Goal: Information Seeking & Learning: Learn about a topic

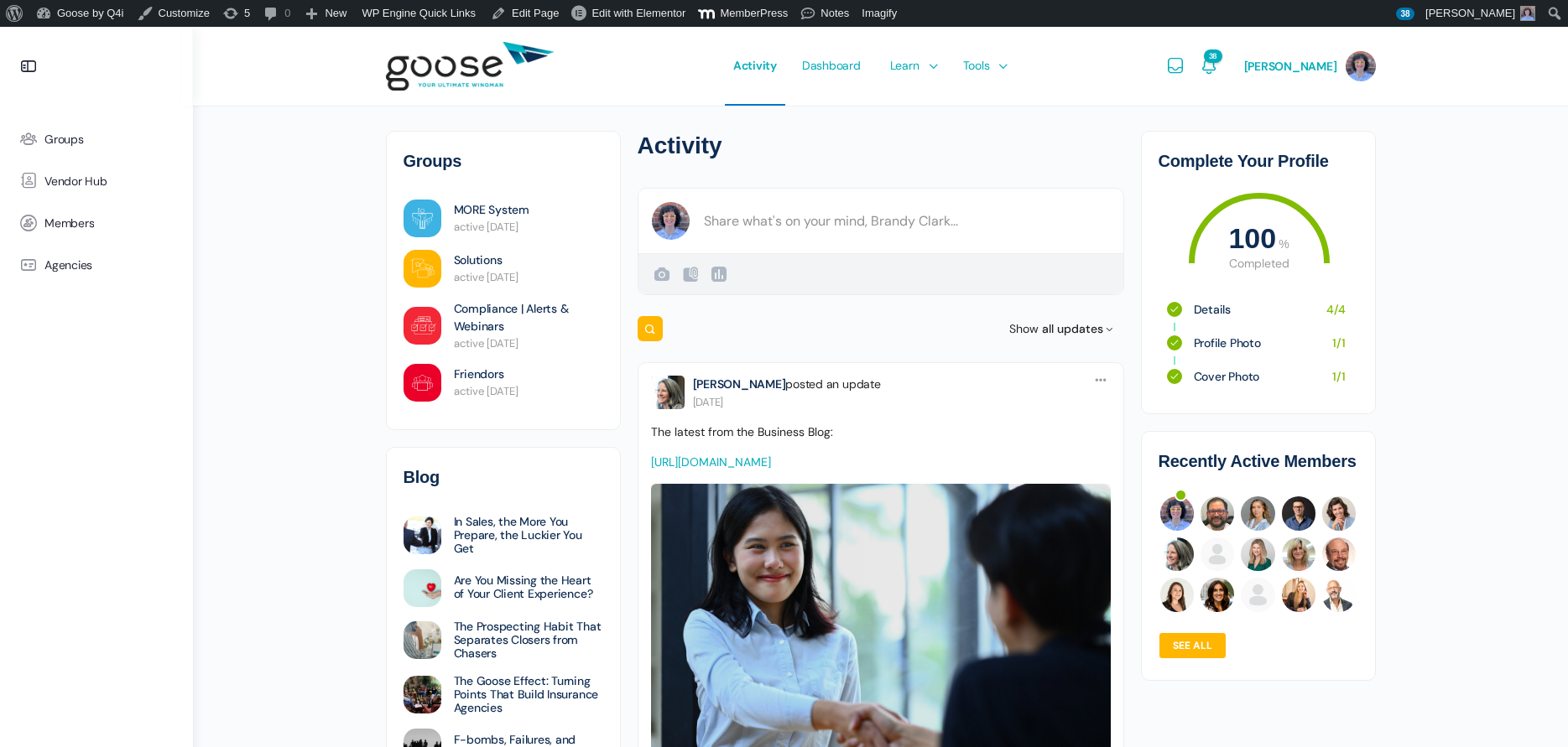
click at [944, 172] on span "Marketing Hub" at bounding box center [930, 170] width 76 height 15
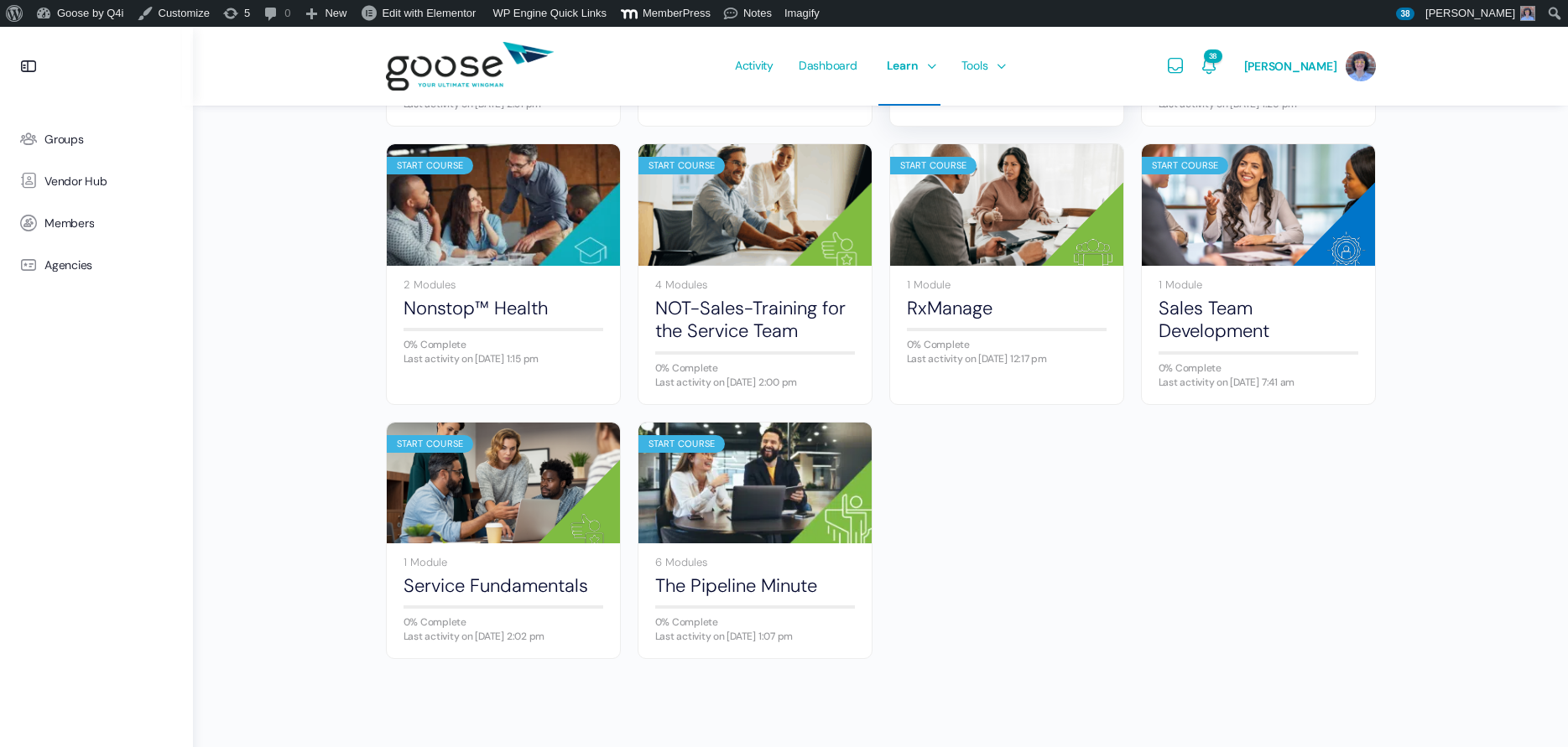
scroll to position [1003, 0]
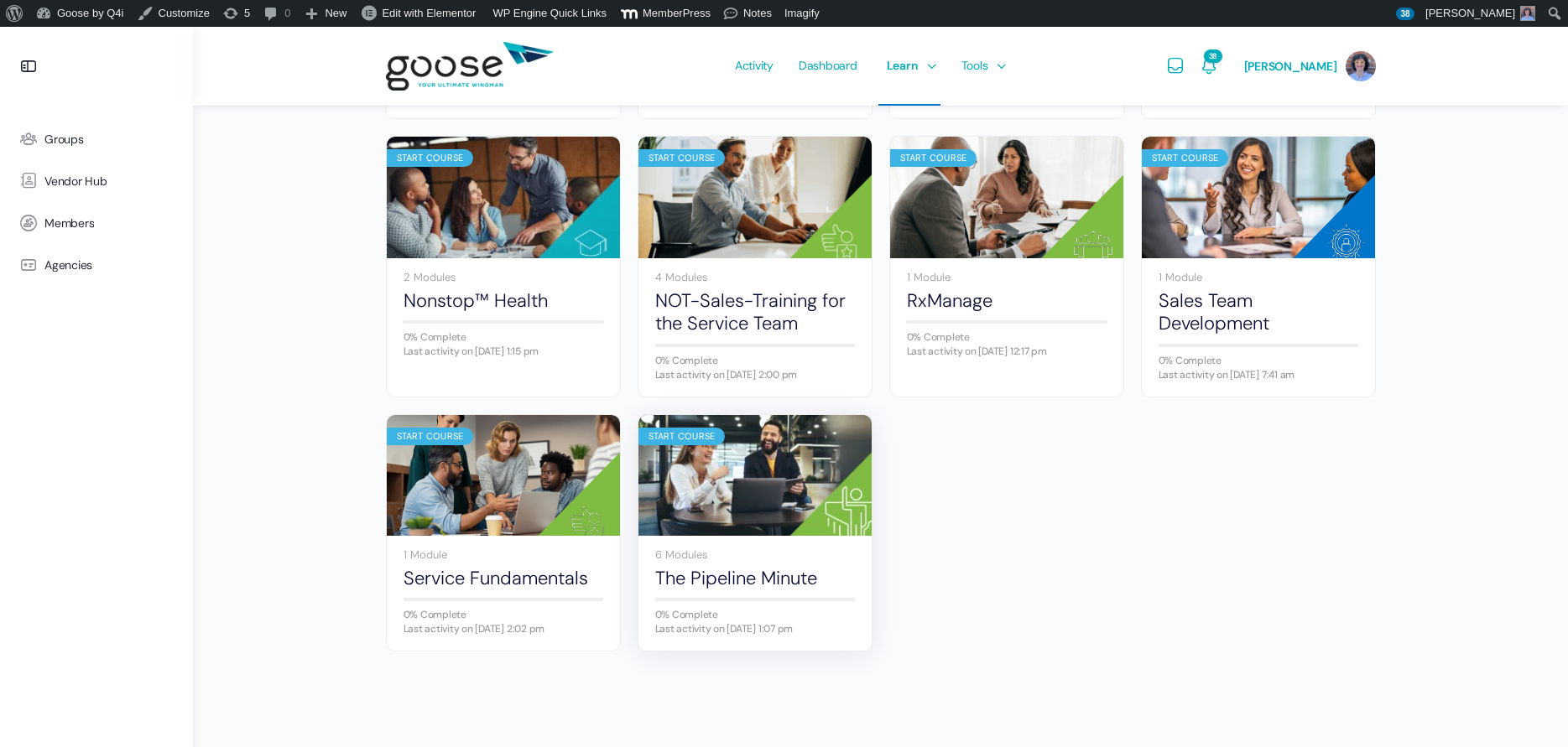
click at [743, 480] on img at bounding box center [754, 475] width 233 height 155
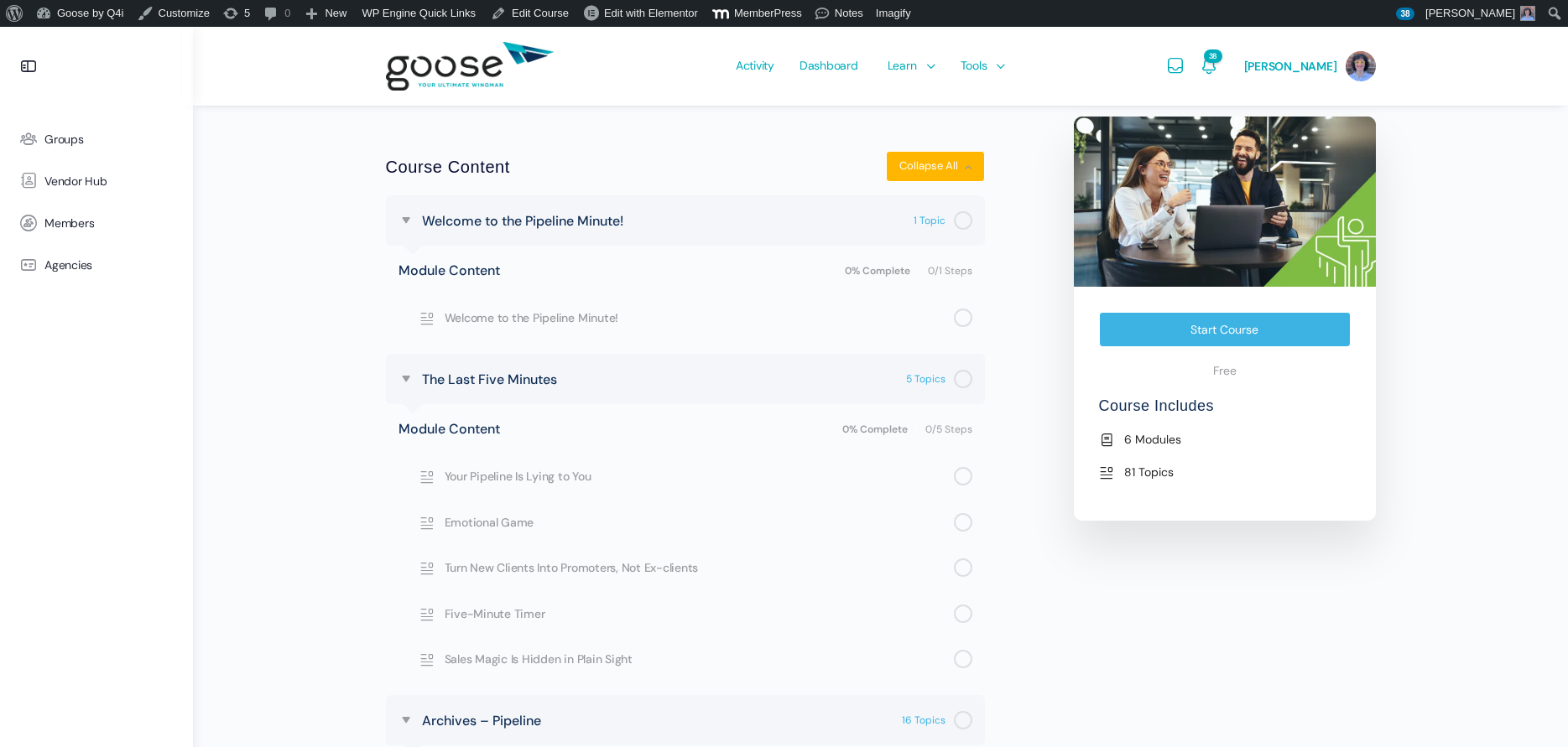
scroll to position [335, 0]
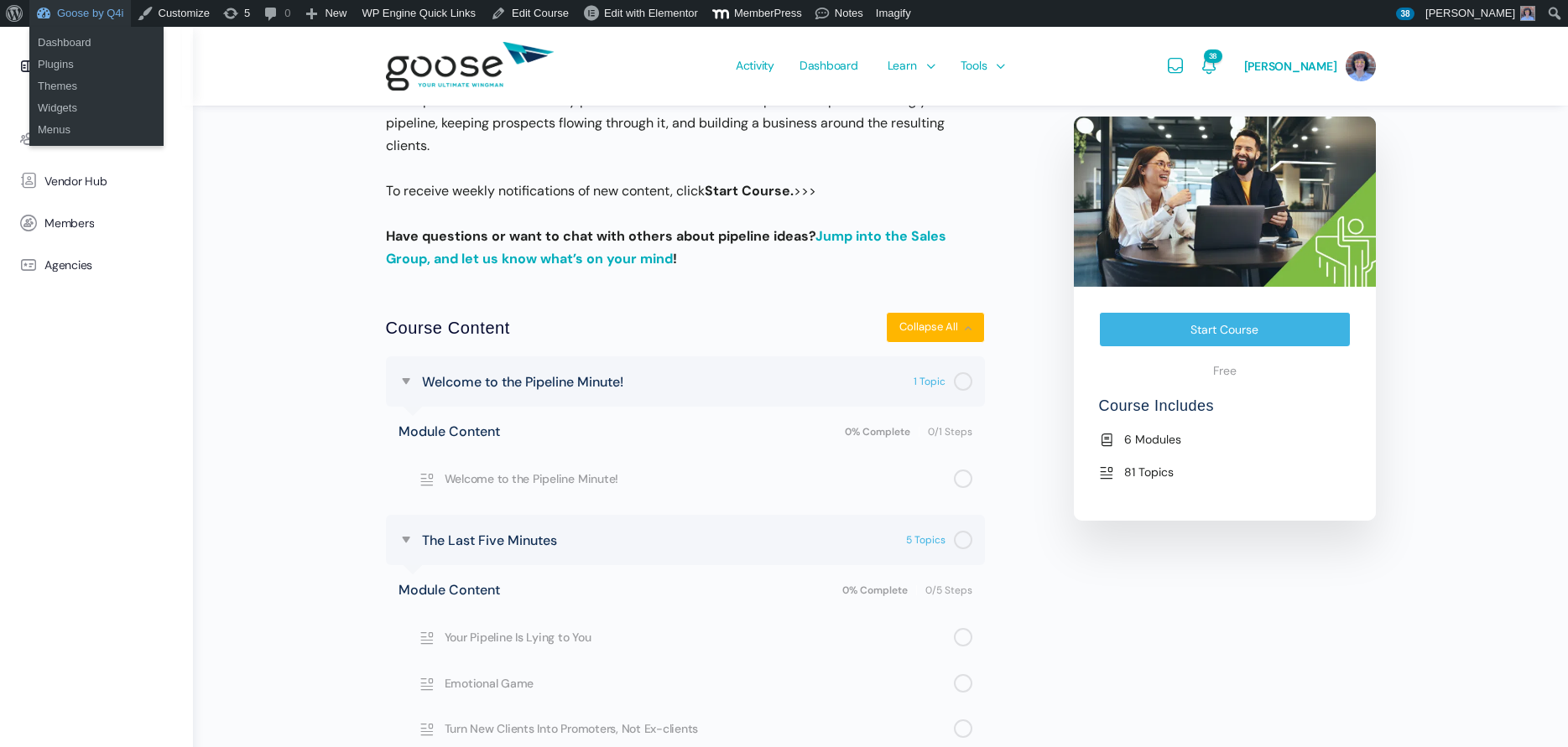
click at [85, 16] on link "Goose by Q4i" at bounding box center [80, 13] width 101 height 27
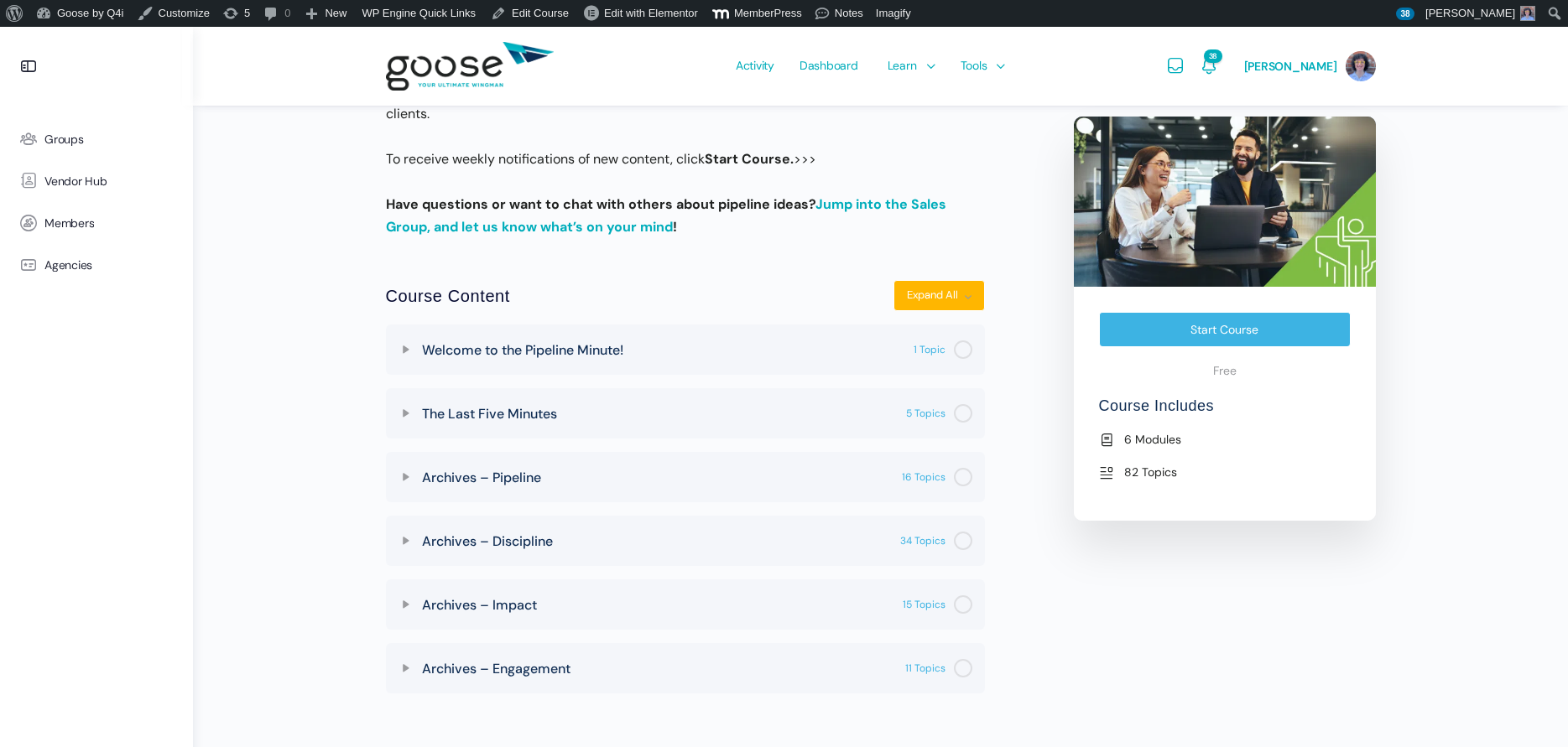
scroll to position [385, 0]
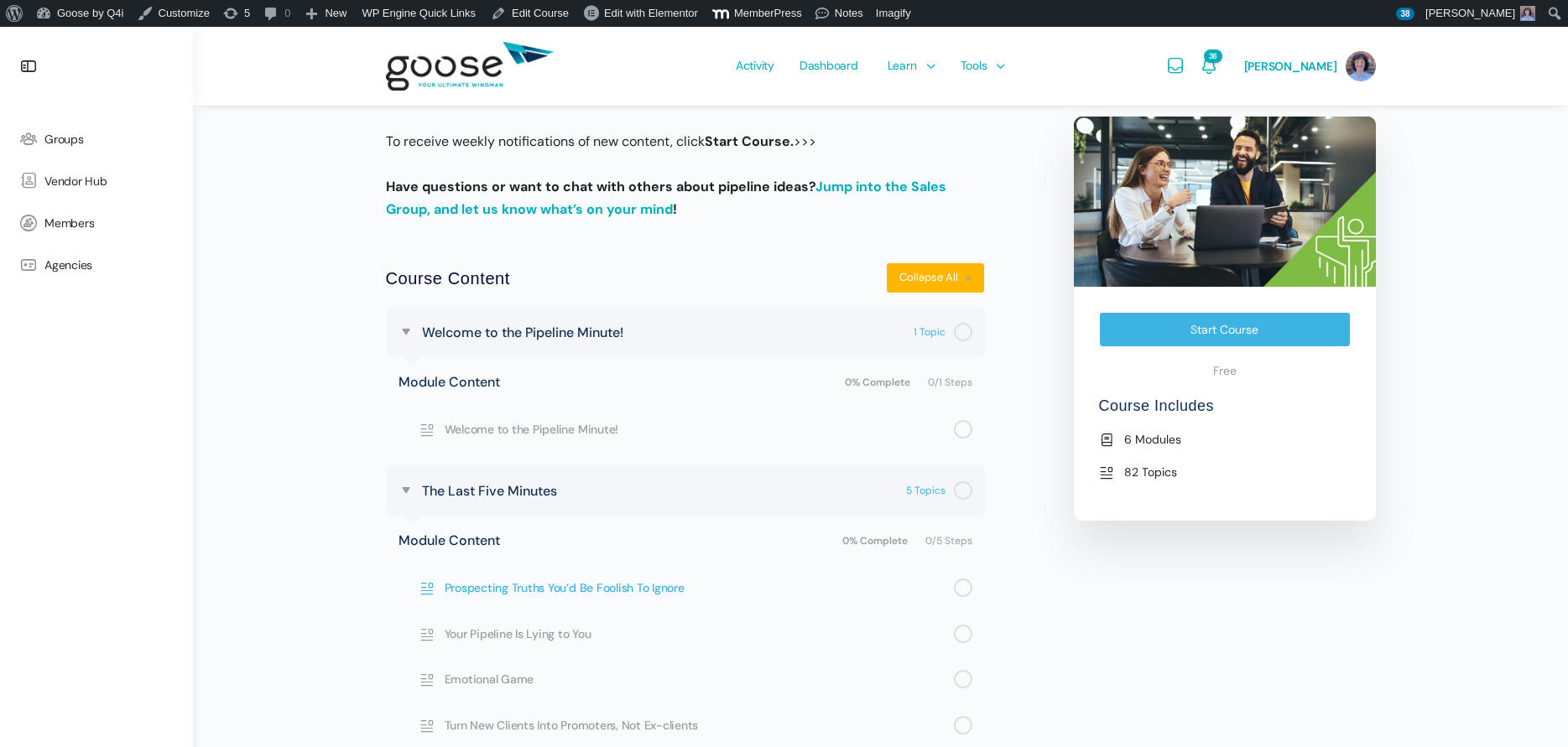
click at [538, 585] on span "Prospecting Truths You’d Be Foolish To Ignore" at bounding box center [699, 588] width 509 height 19
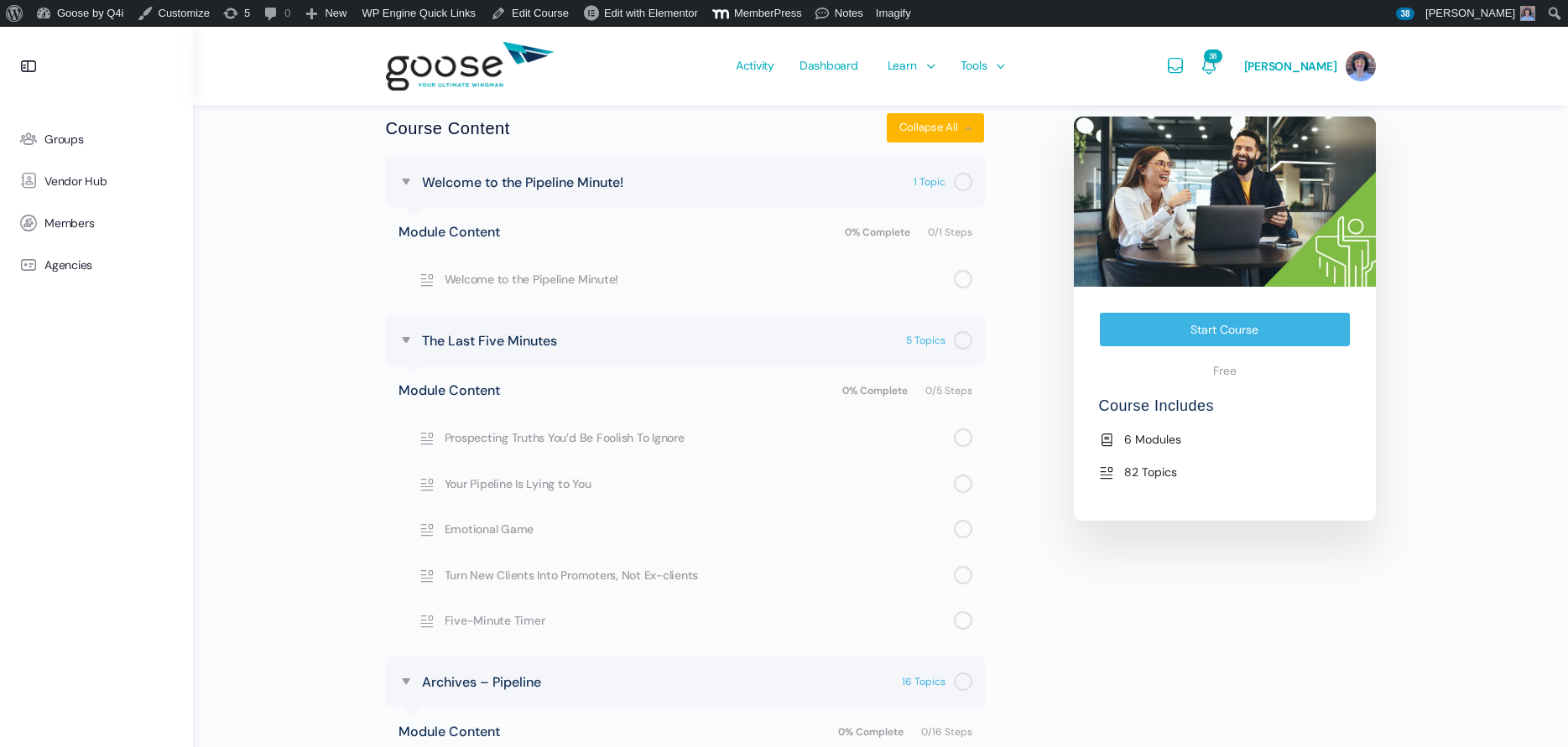
scroll to position [587, 0]
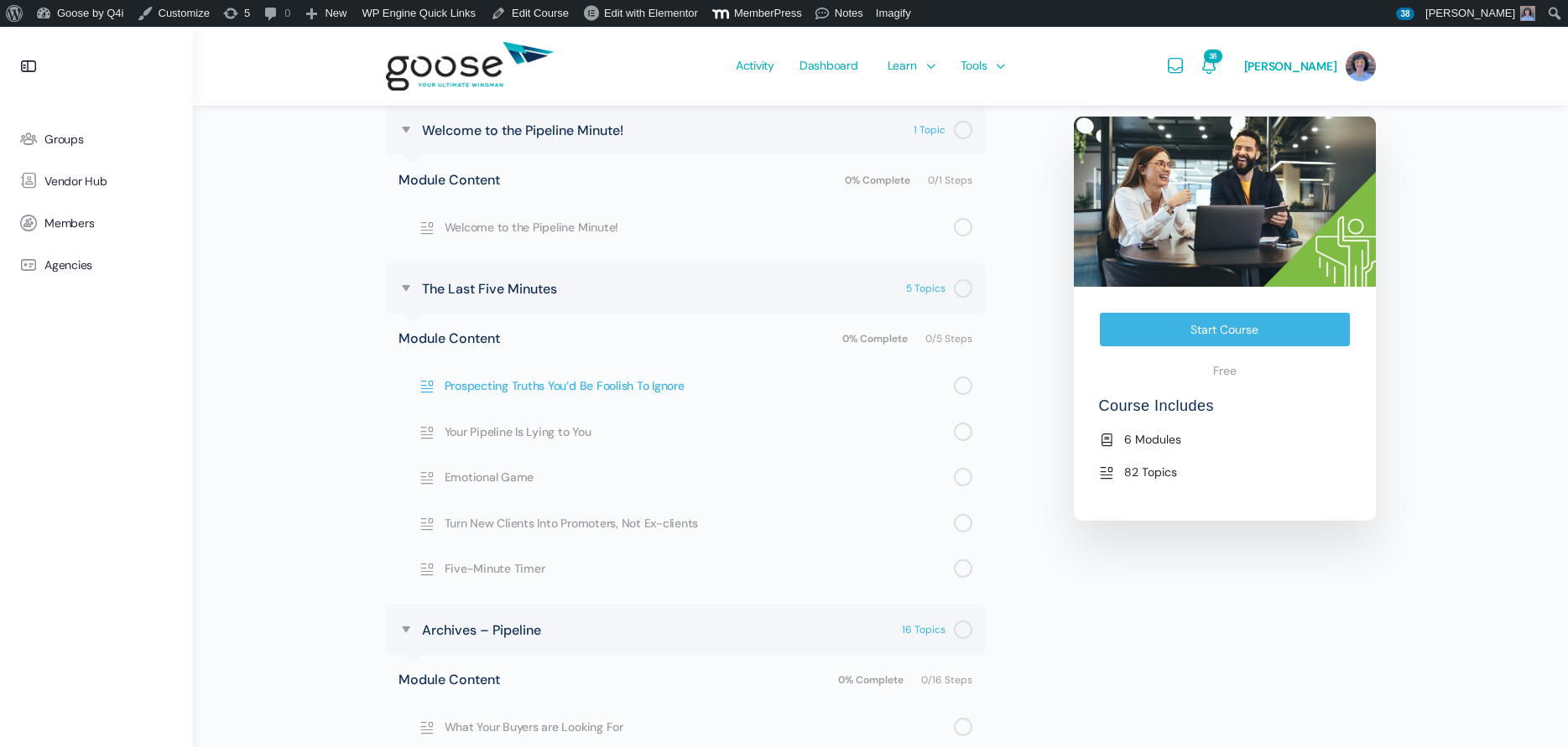
click at [658, 387] on span "Prospecting Truths You’d Be Foolish To Ignore" at bounding box center [699, 385] width 509 height 19
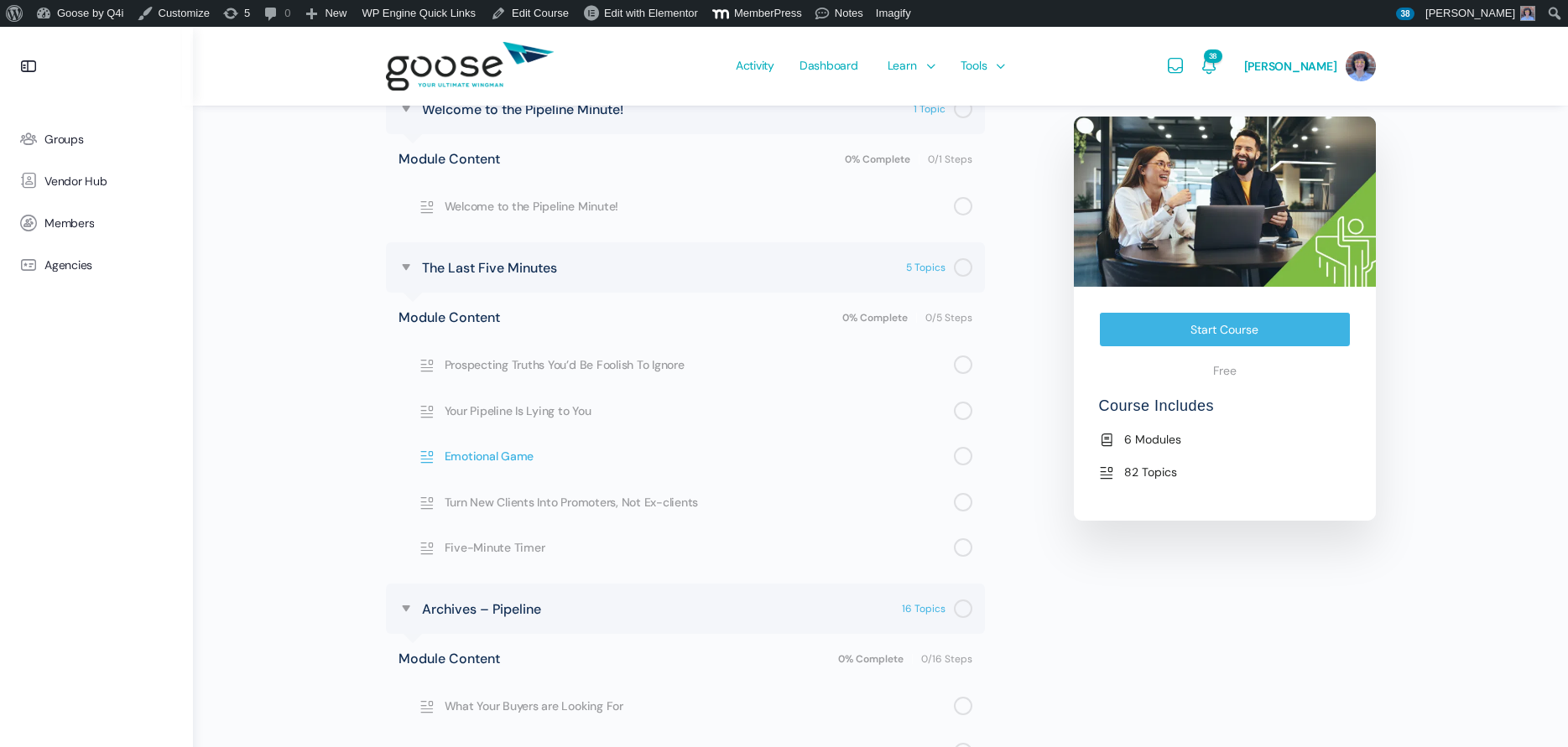
scroll to position [671, 0]
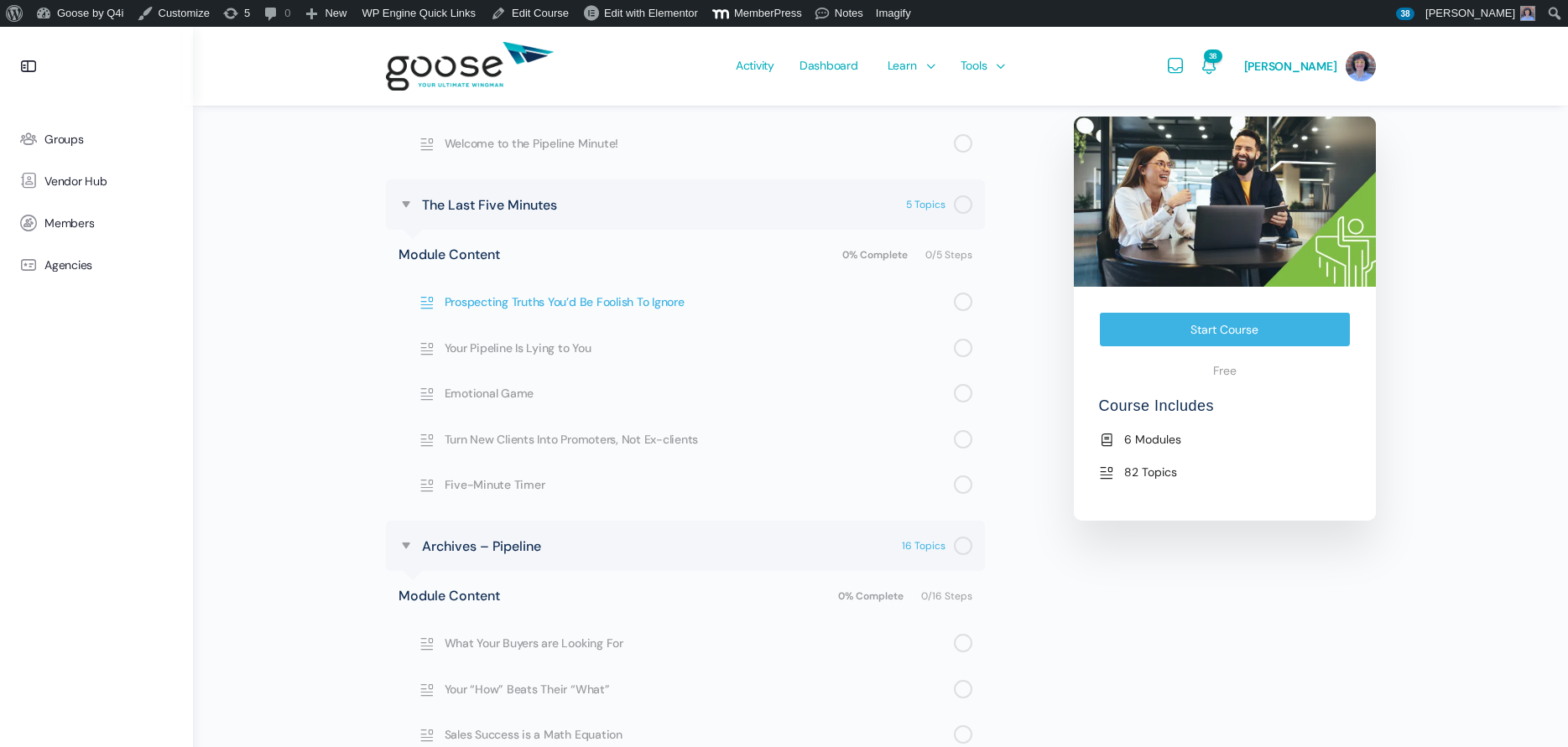
click at [650, 303] on span "Prospecting Truths You’d Be Foolish To Ignore" at bounding box center [699, 302] width 509 height 19
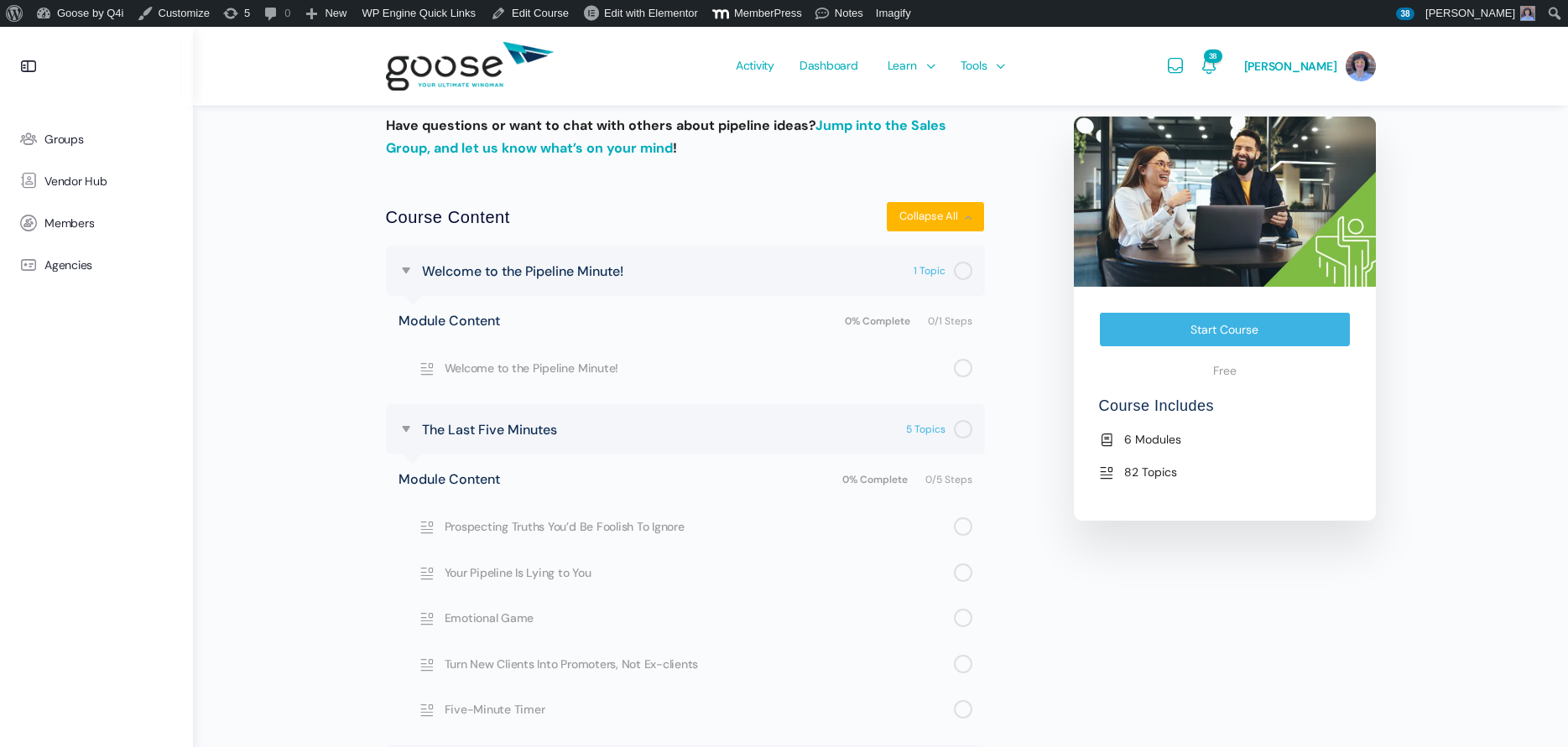
scroll to position [335, 0]
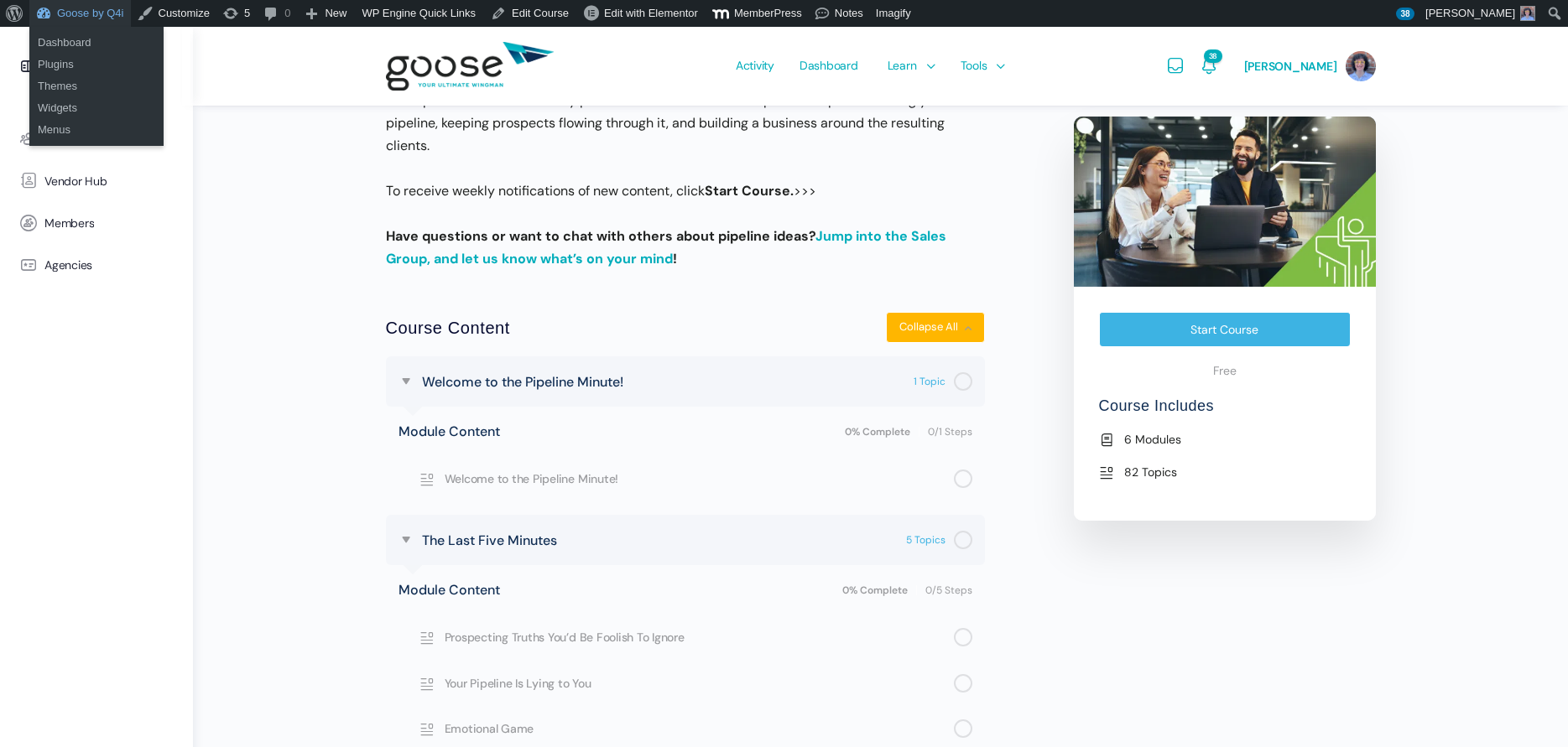
click at [99, 17] on link "Goose by Q4i" at bounding box center [80, 13] width 101 height 27
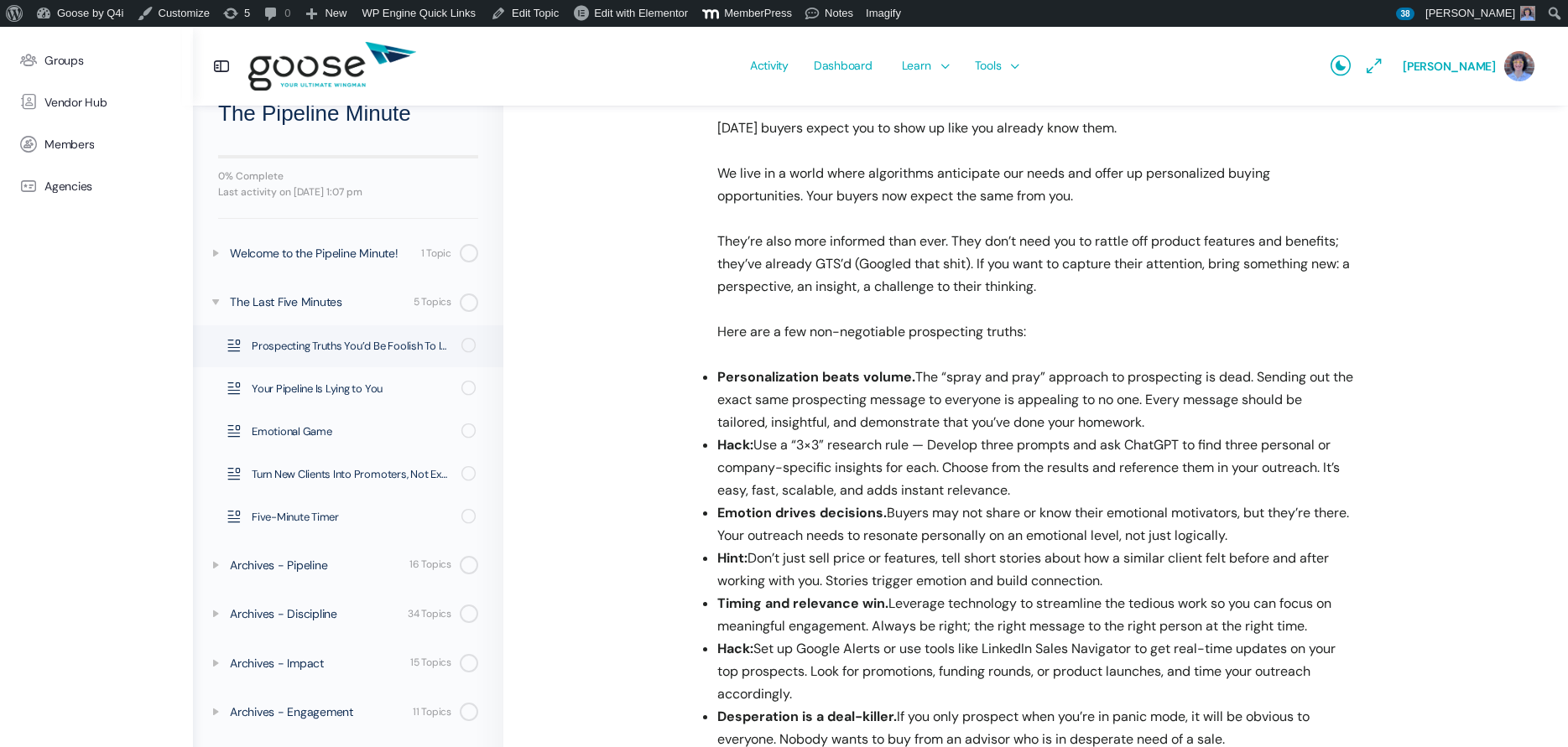
scroll to position [512, 0]
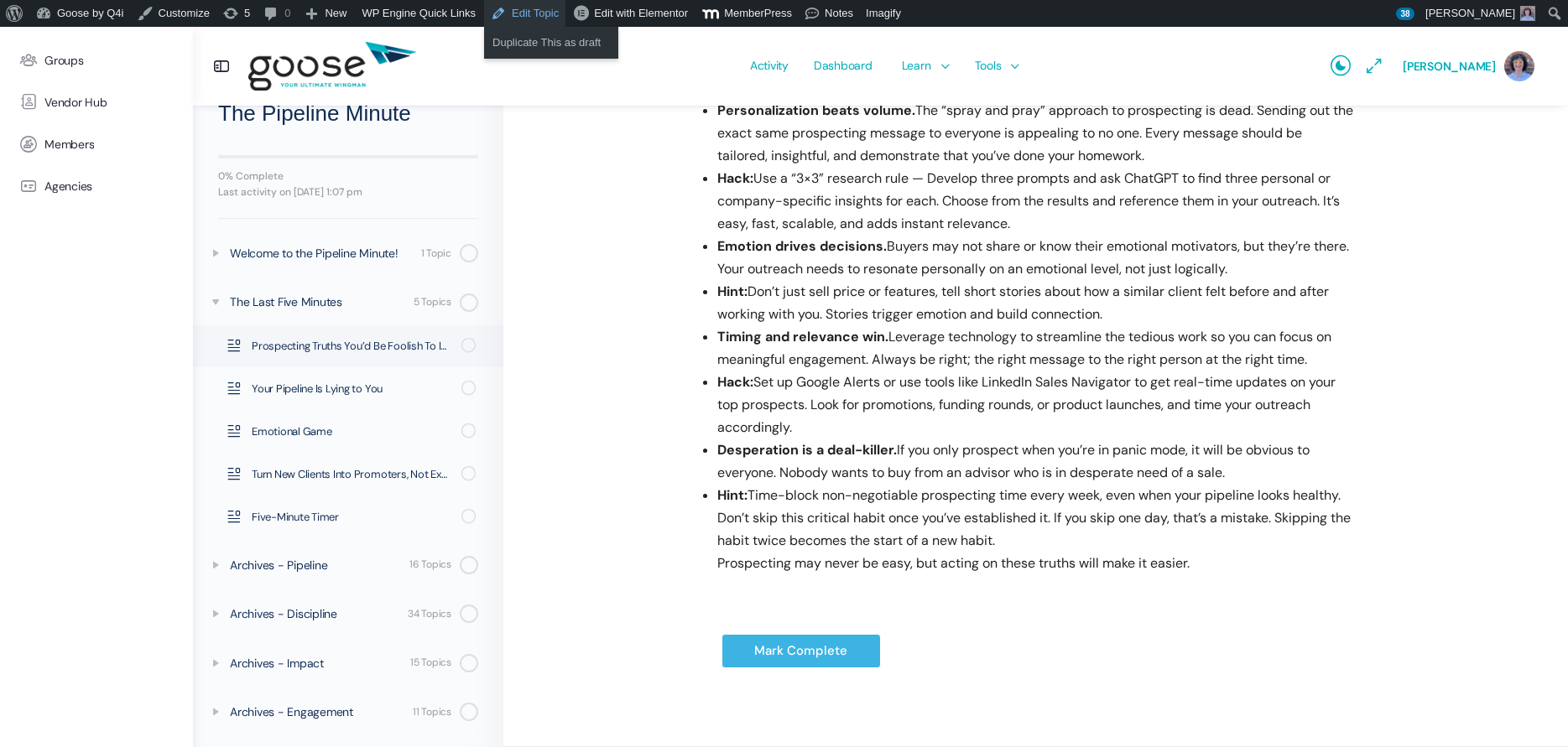
click at [521, 12] on link "Edit Topic" at bounding box center [524, 13] width 82 height 27
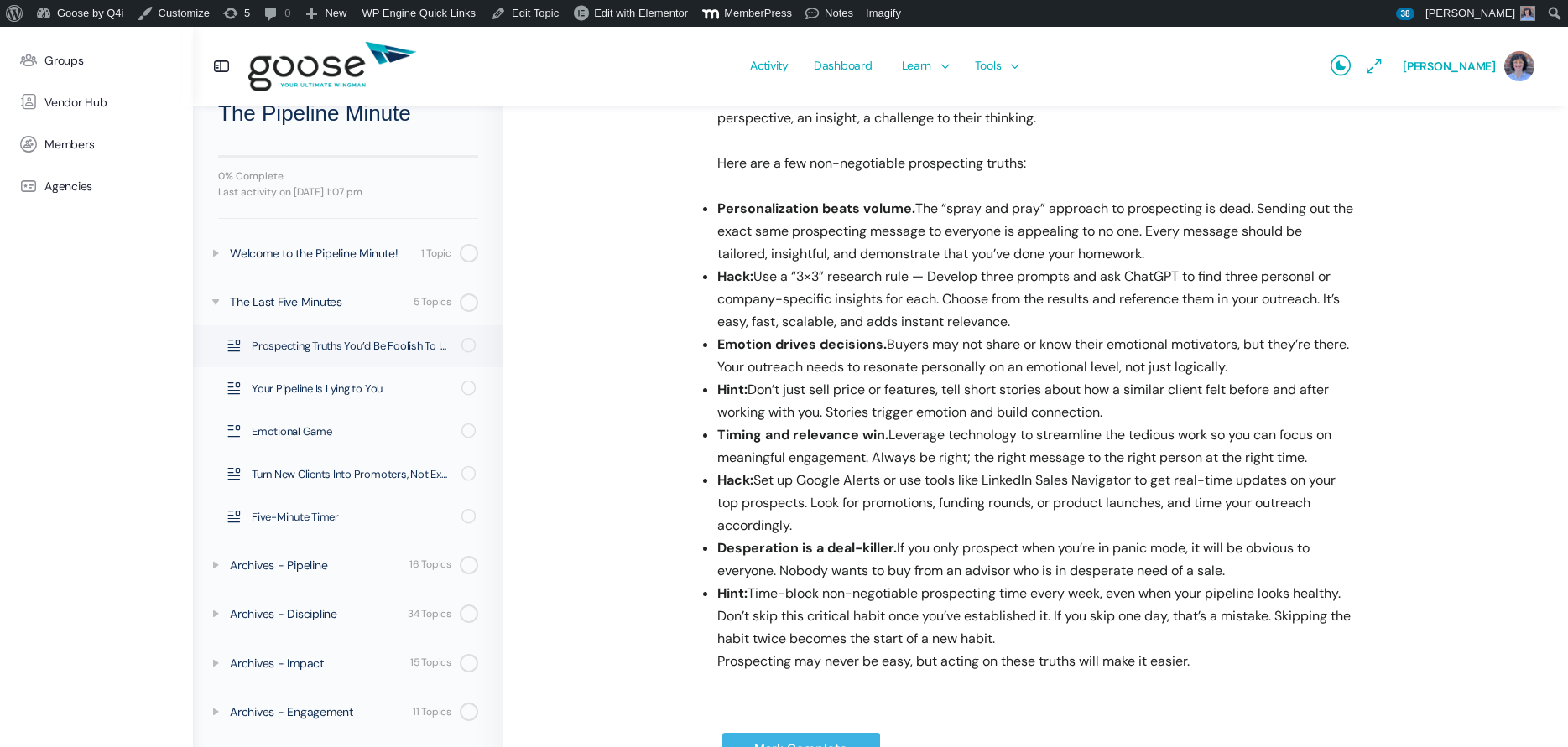
scroll to position [512, 0]
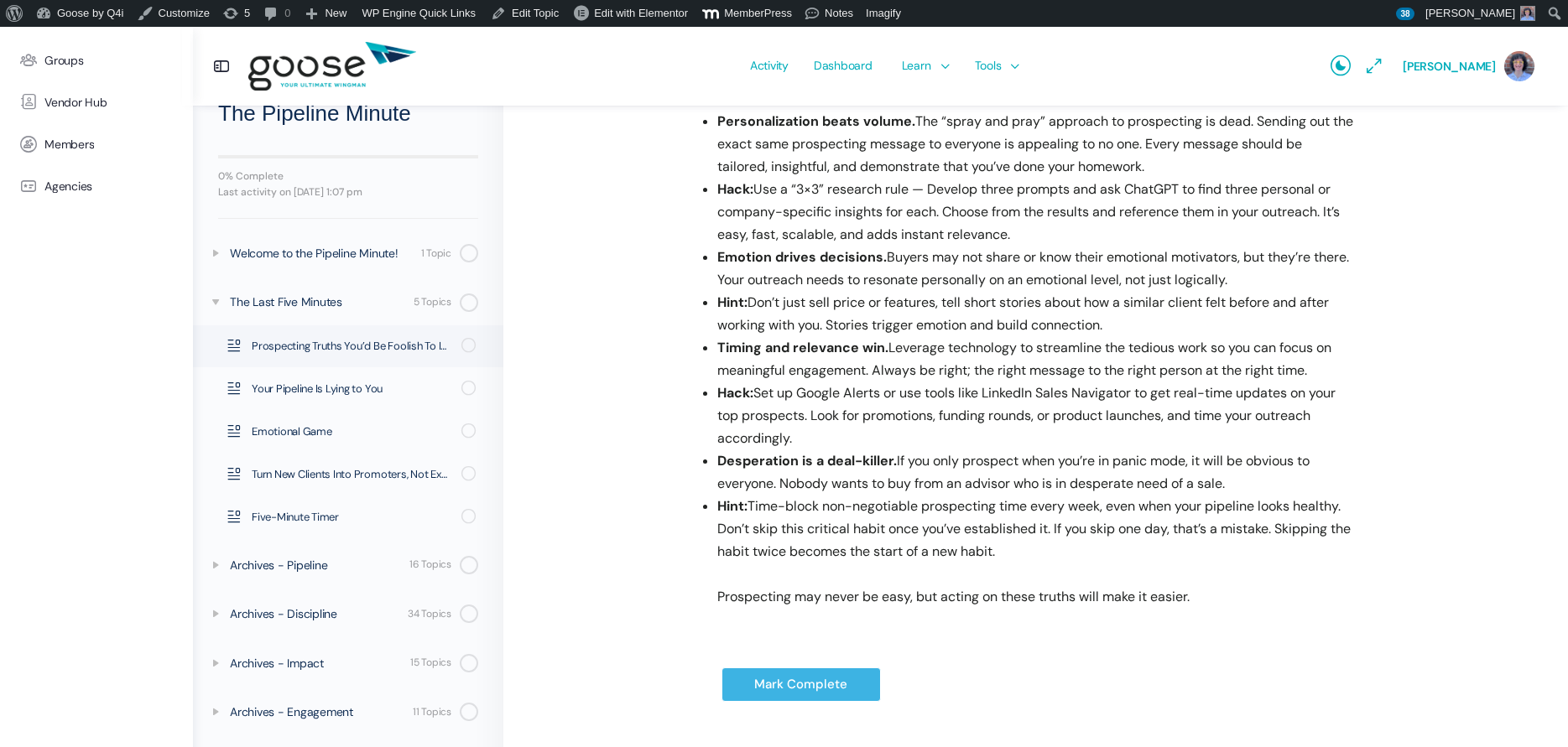
scroll to position [503, 0]
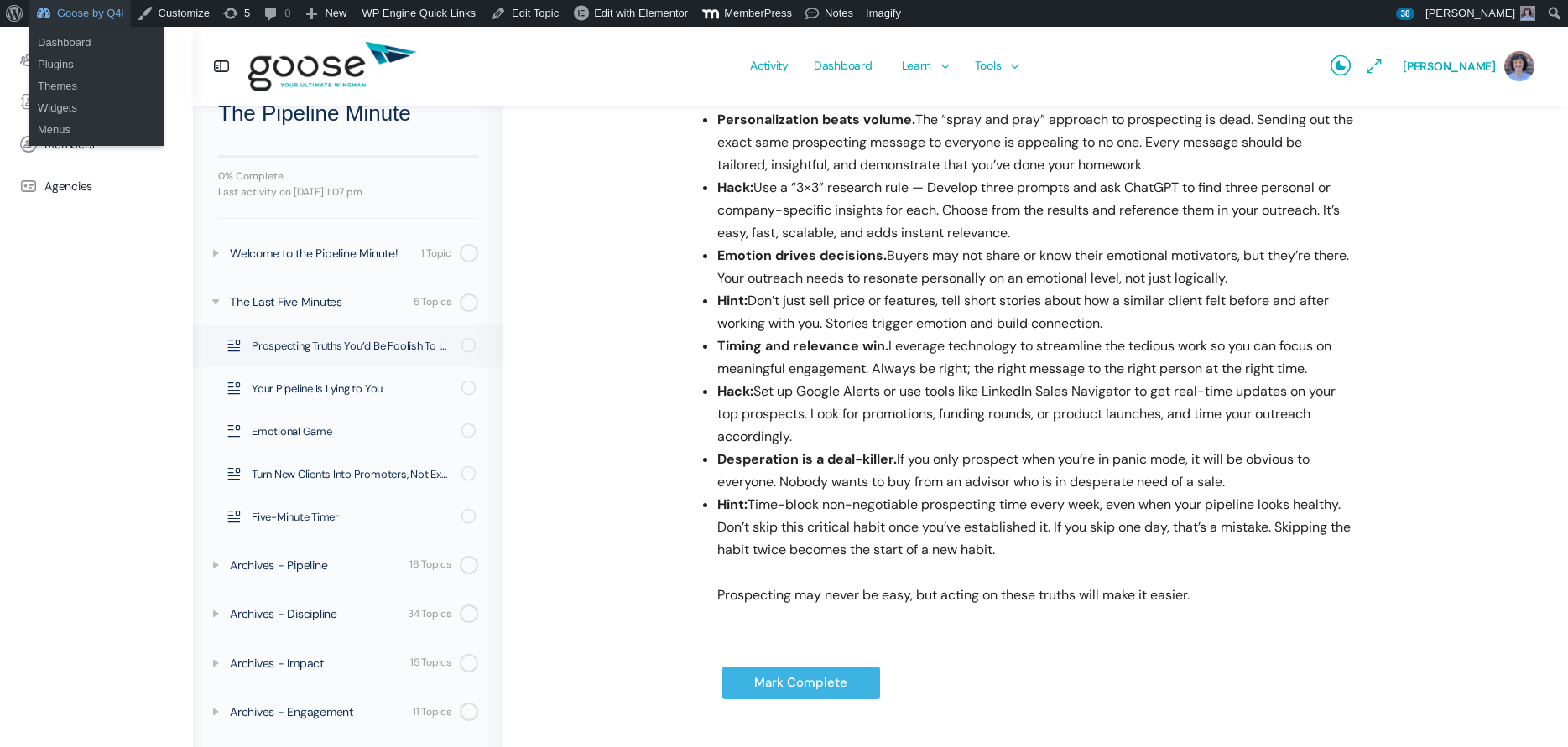
click at [67, 20] on link "Goose by Q4i" at bounding box center [80, 13] width 101 height 27
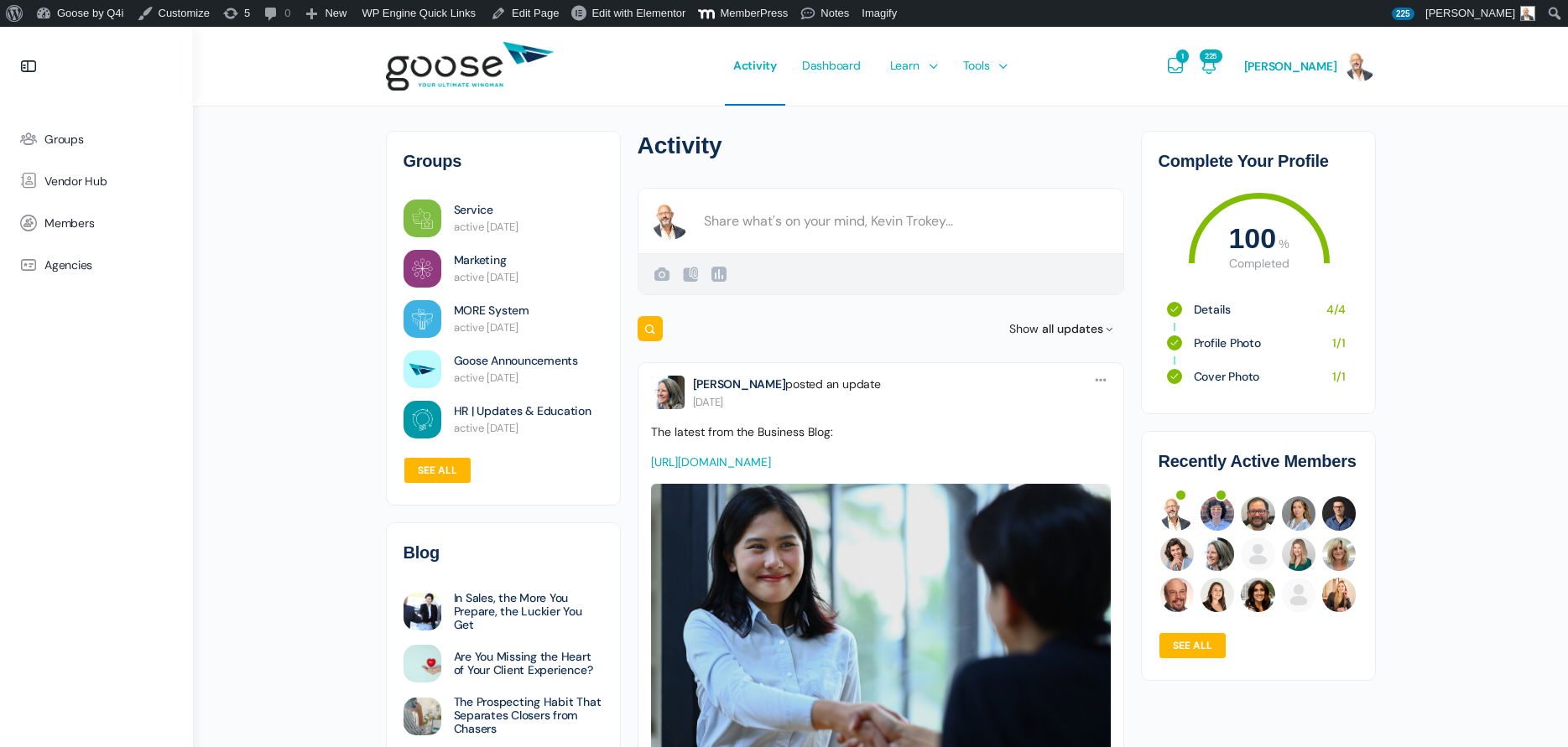
click at [771, 207] on e-page-transition at bounding box center [784, 374] width 1568 height 747
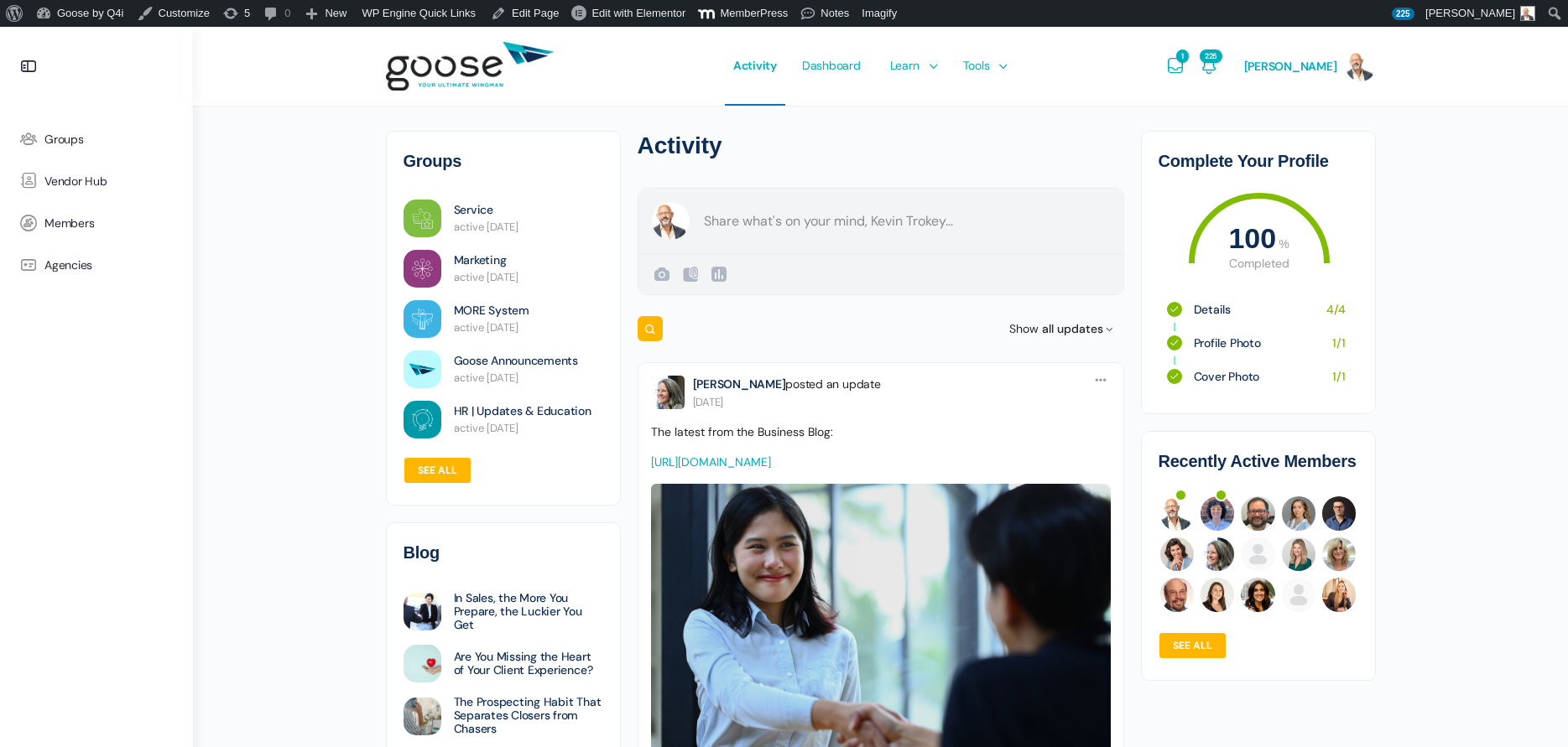
click at [761, 217] on form "Create a post Kevin Trokey Public Public Visible to anyone, on or off this site…" at bounding box center [881, 242] width 487 height 107
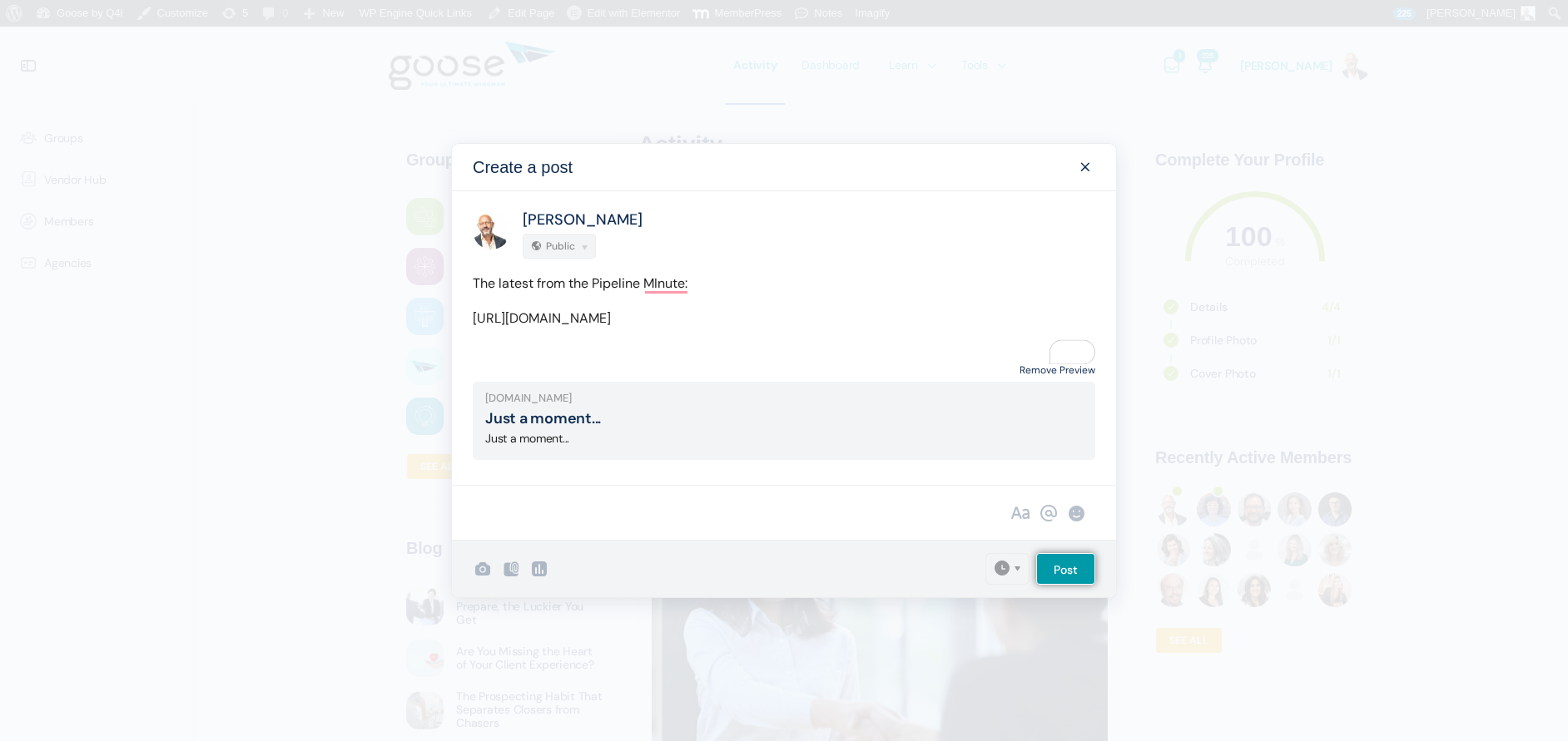
click at [1046, 382] on link "Remove Preview" at bounding box center [1057, 370] width 76 height 22
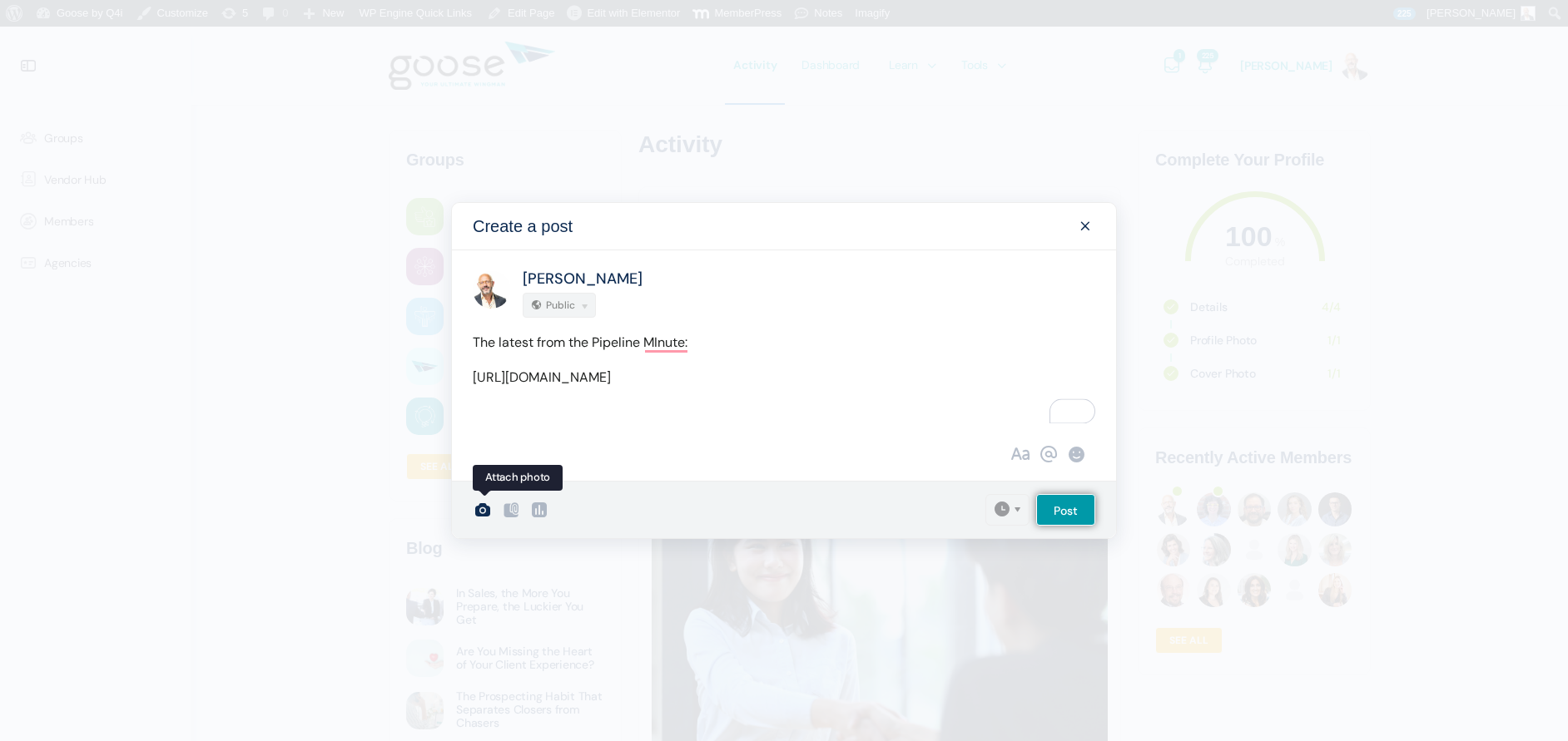
click at [483, 519] on icon at bounding box center [483, 510] width 20 height 20
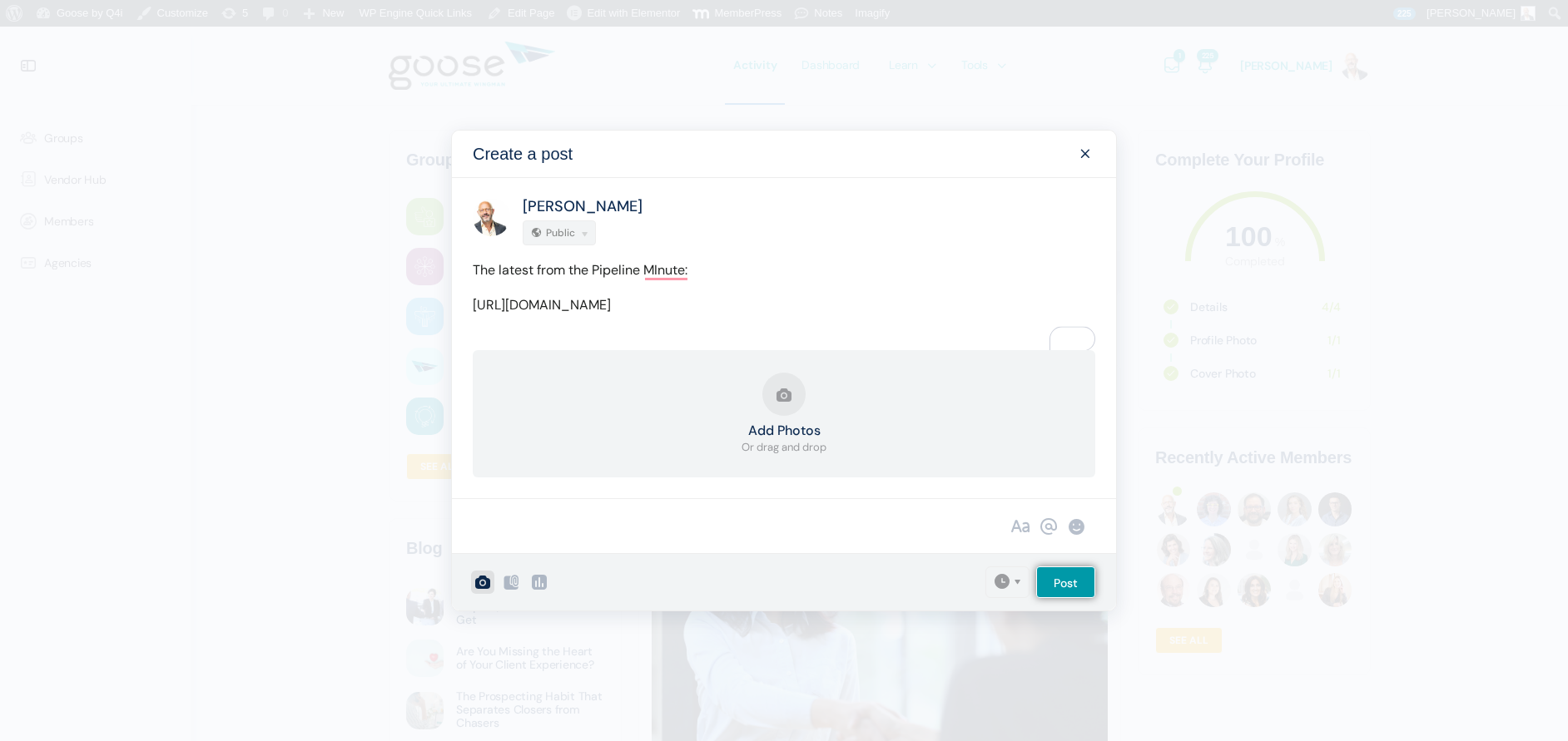
click at [779, 410] on button "Add Photos Or drag and drop" at bounding box center [783, 414] width 84 height 84
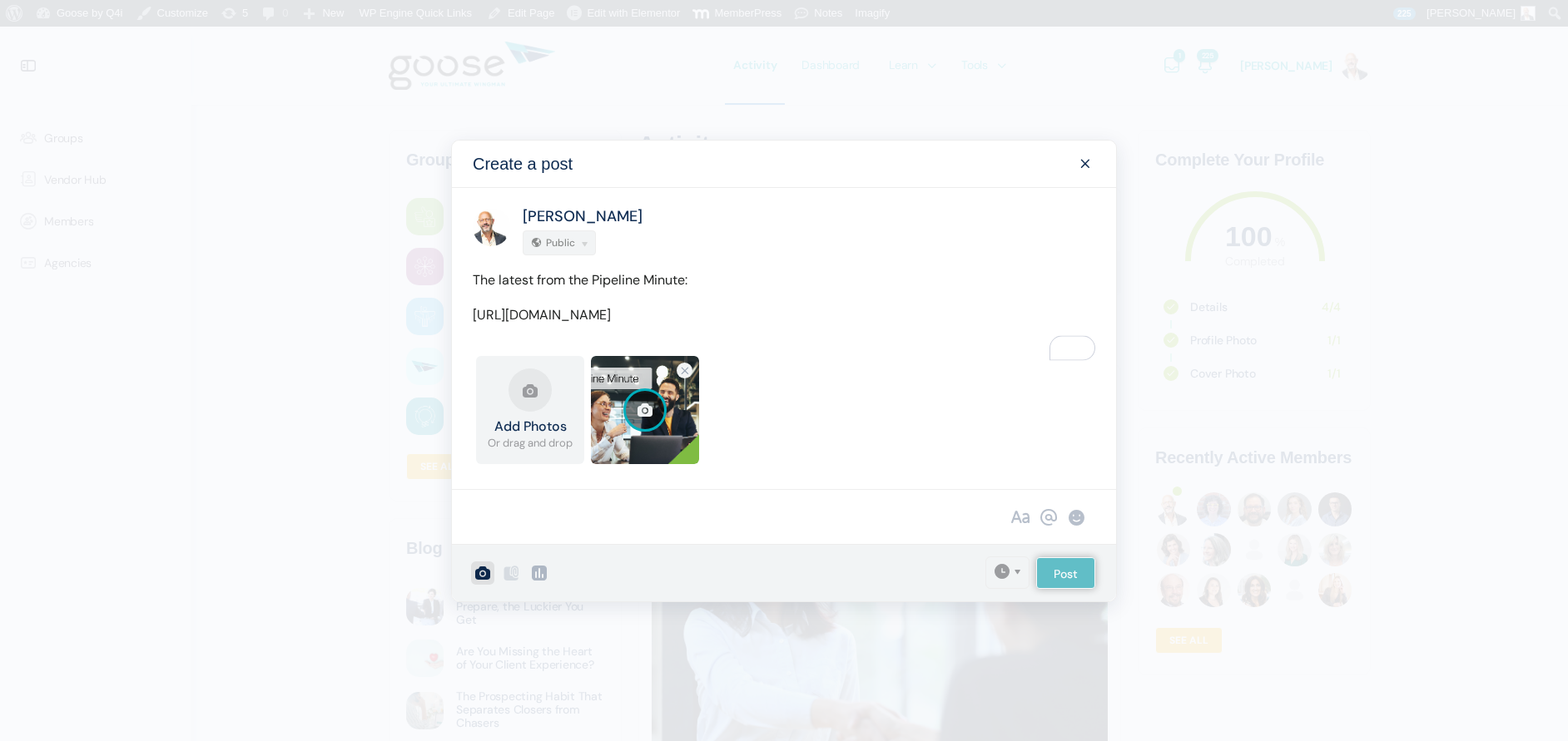
click at [838, 211] on div "Kevin Trokey Public" at bounding box center [783, 228] width 664 height 81
click at [1082, 578] on input "Post" at bounding box center [1066, 573] width 59 height 32
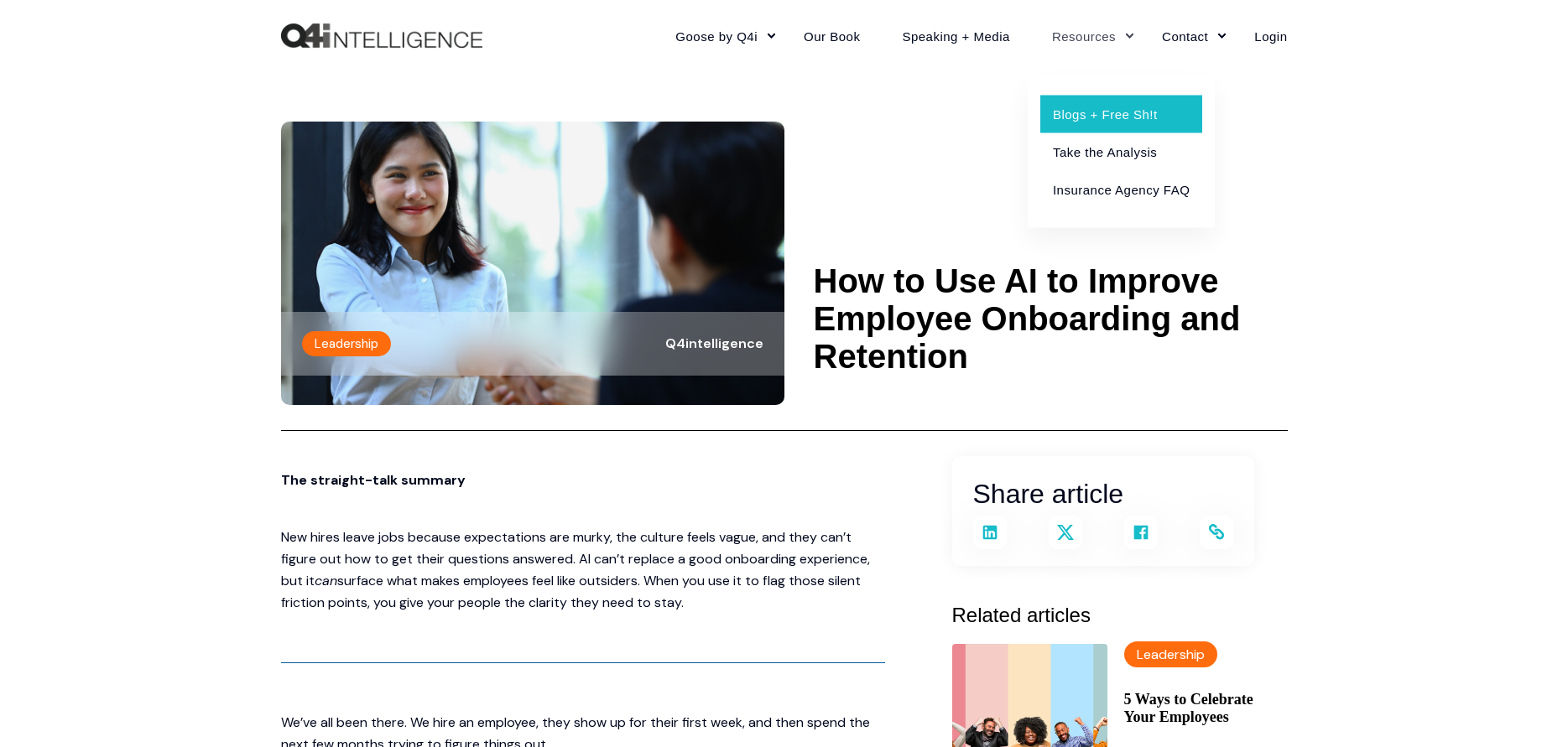
click at [1079, 107] on link "Blogs + Free Sh!t" at bounding box center [1121, 114] width 162 height 38
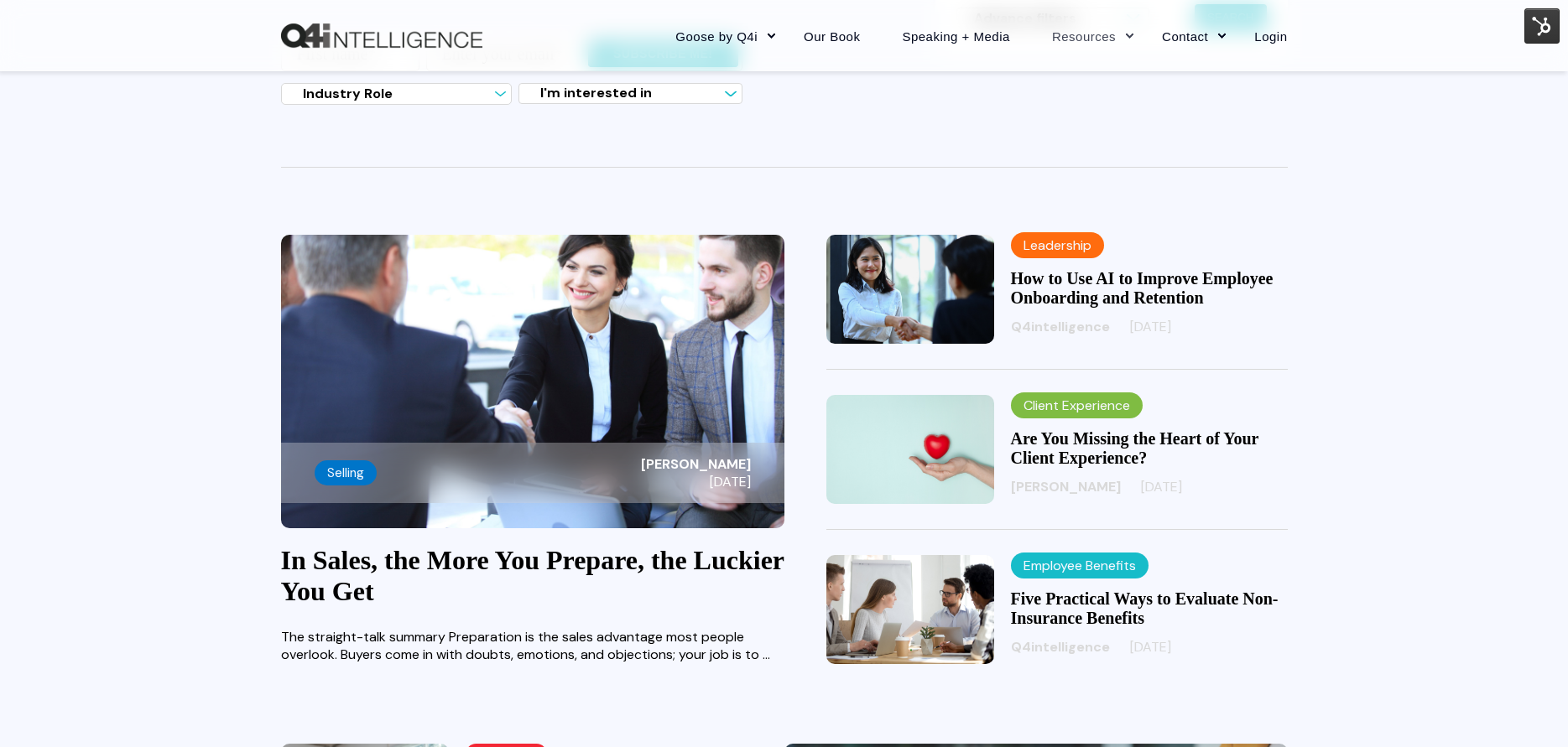
scroll to position [252, 0]
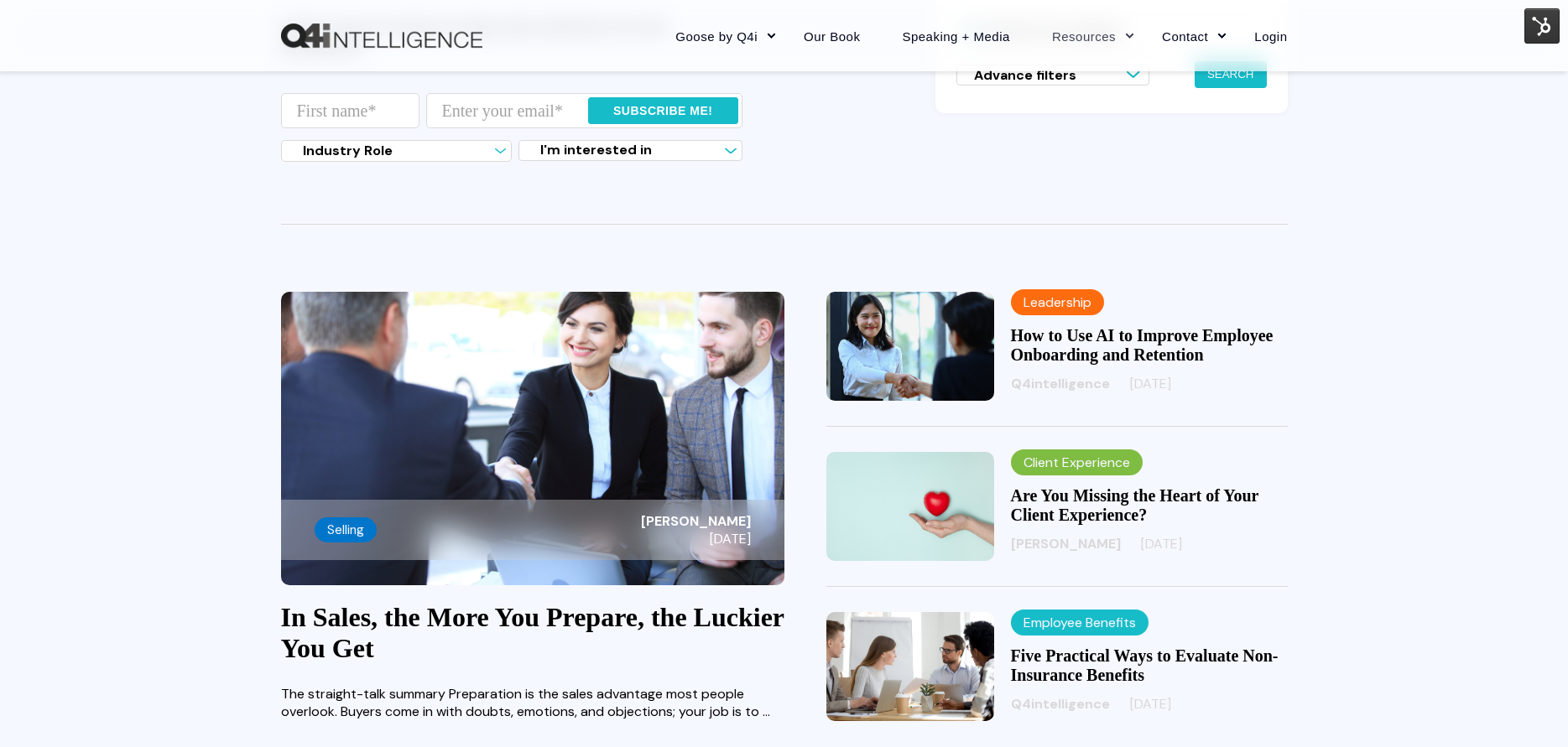
click at [1055, 335] on link "How to Use AI to Improve Employee Onboarding and Retention" at bounding box center [1142, 345] width 263 height 38
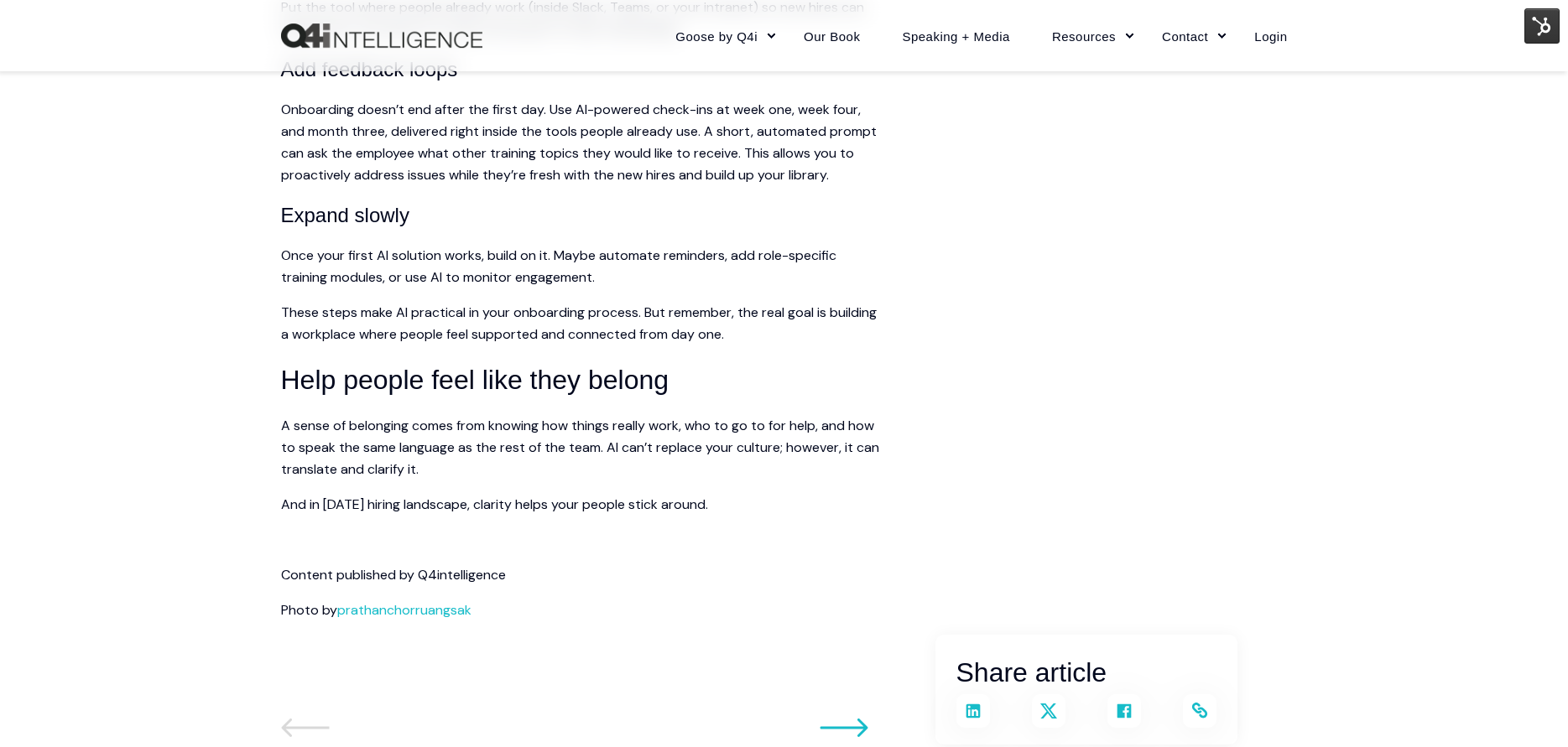
scroll to position [2264, 0]
